Goal: Information Seeking & Learning: Understand process/instructions

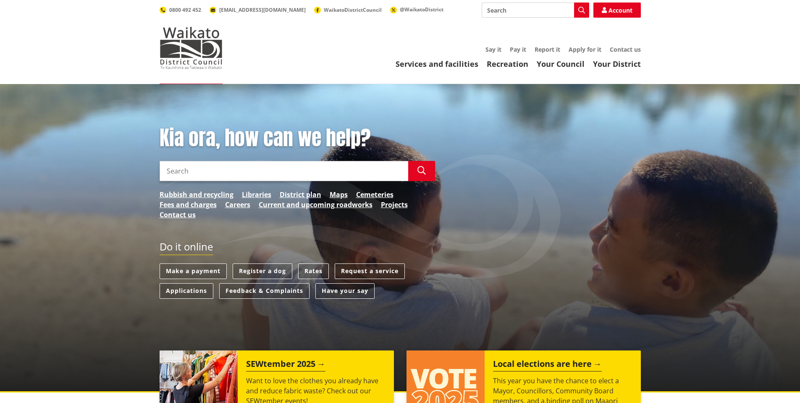
click at [510, 12] on input "Search" at bounding box center [535, 10] width 107 height 15
type input "koppens"
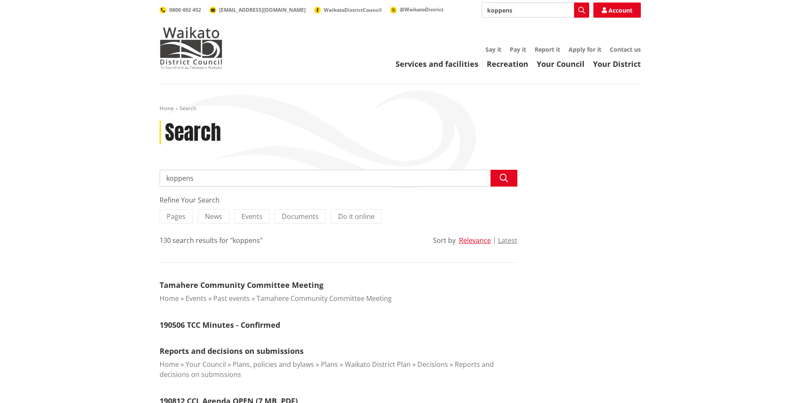
drag, startPoint x: 200, startPoint y: 177, endPoint x: 73, endPoint y: 189, distance: 127.0
type input "consent"
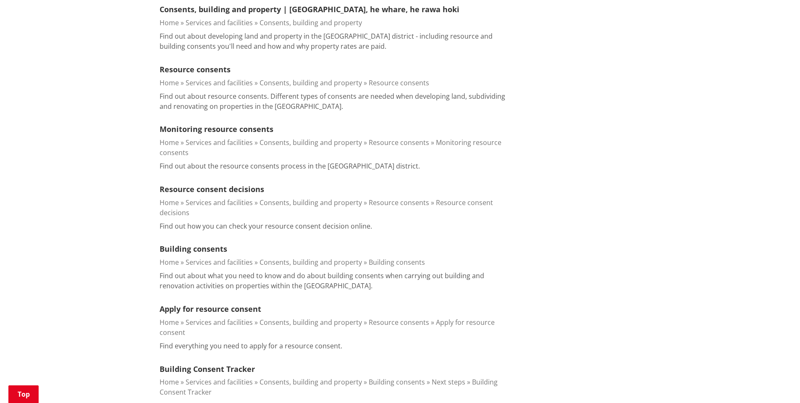
scroll to position [798, 0]
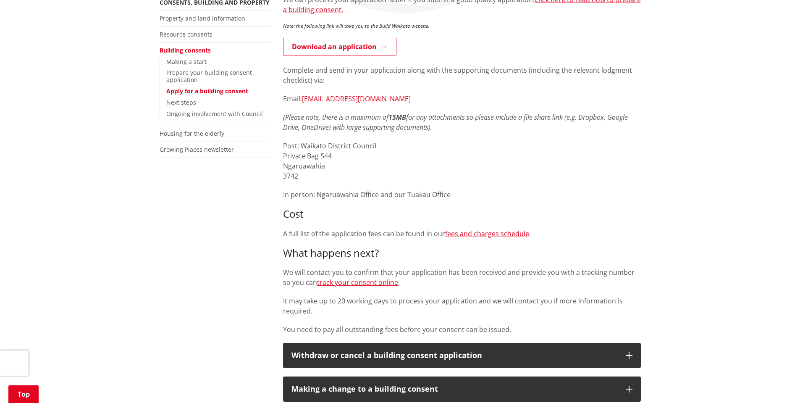
scroll to position [42, 0]
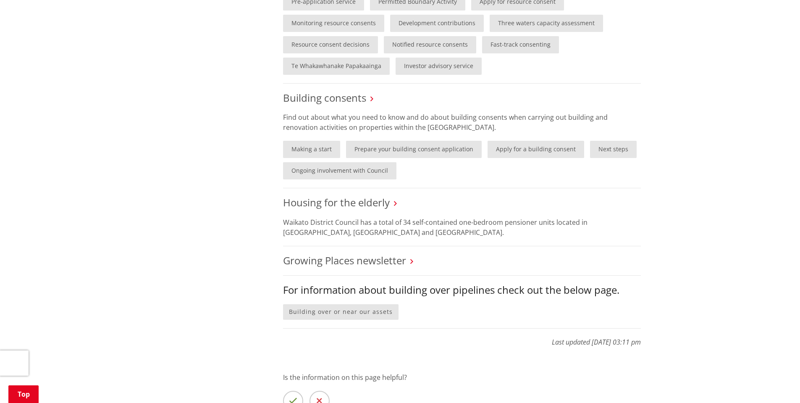
scroll to position [630, 0]
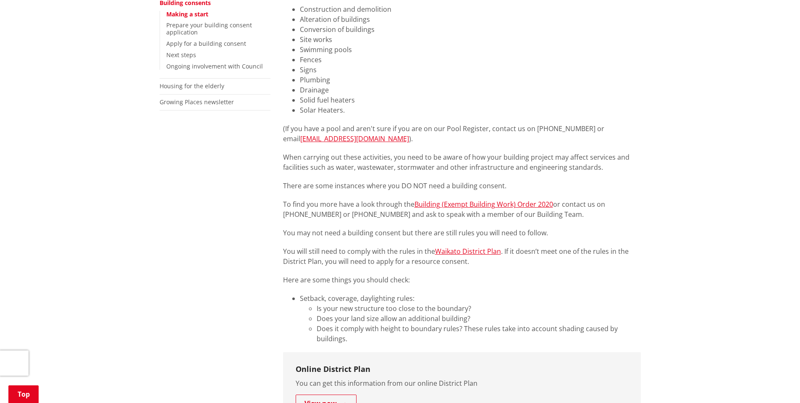
scroll to position [252, 0]
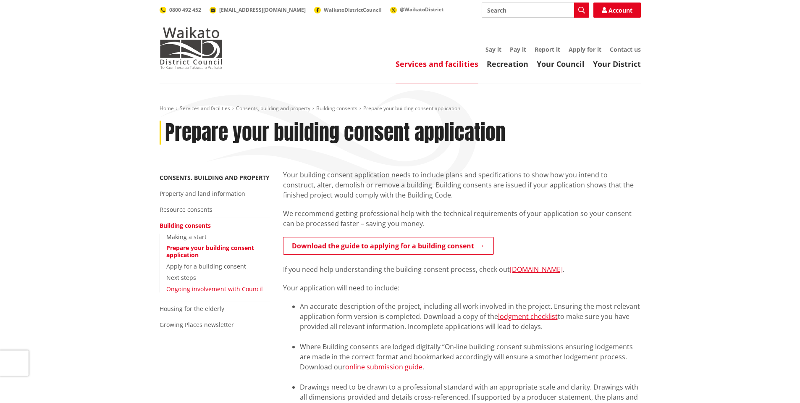
click at [216, 289] on link "Ongoing involvement with Council" at bounding box center [214, 289] width 97 height 8
